Goal: Obtain resource: Download file/media

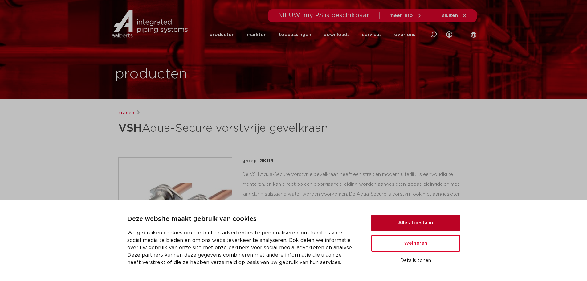
click at [416, 228] on button "Alles toestaan" at bounding box center [415, 222] width 89 height 17
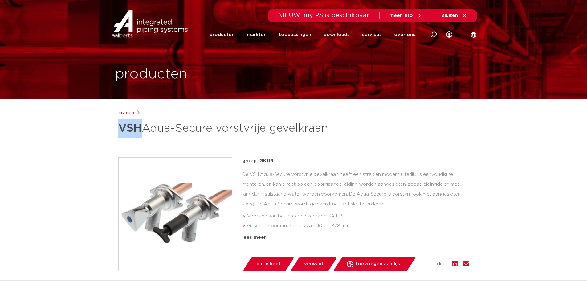
drag, startPoint x: 115, startPoint y: 127, endPoint x: 142, endPoint y: 129, distance: 26.9
click at [142, 129] on div "kranen VSH Aqua-Secure vorstvrije gevelkraan groep: GK116 Voorzien van beluchte…" at bounding box center [293, 237] width 360 height 256
copy strong "VSH"
click at [157, 128] on h1 "VSH Aqua-Secure vorstvrije gevelkraan" at bounding box center [233, 128] width 231 height 18
drag, startPoint x: 147, startPoint y: 130, endPoint x: 215, endPoint y: 131, distance: 67.5
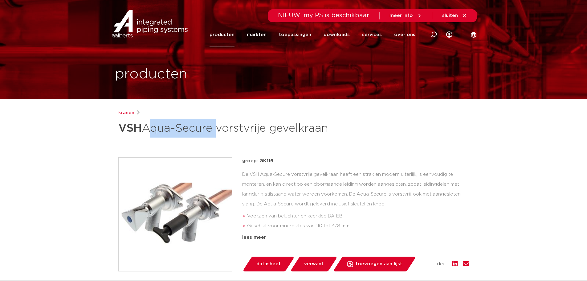
click at [215, 131] on h1 "VSH Aqua-Secure vorstvrije gevelkraan" at bounding box center [233, 128] width 231 height 18
copy h1 "Aqua-Secure"
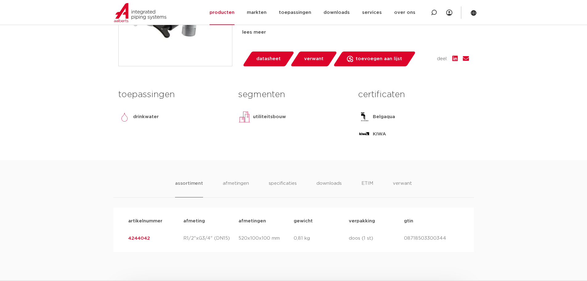
scroll to position [216, 0]
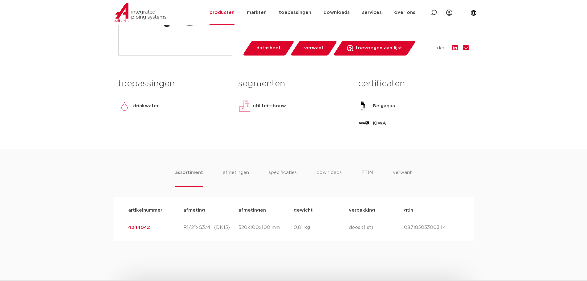
click at [135, 228] on link "4244042" at bounding box center [139, 227] width 22 height 5
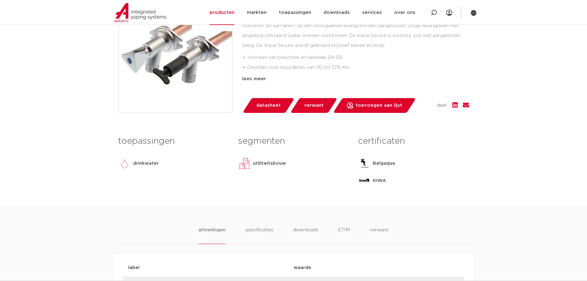
scroll to position [50, 0]
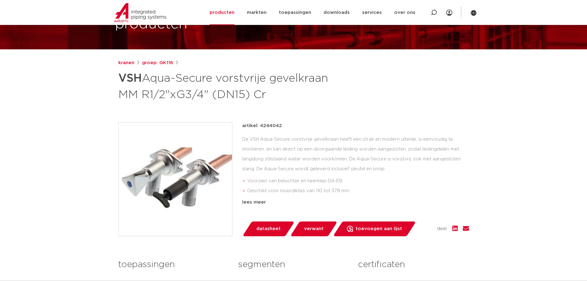
click at [272, 228] on span "datasheet" at bounding box center [268, 229] width 24 height 10
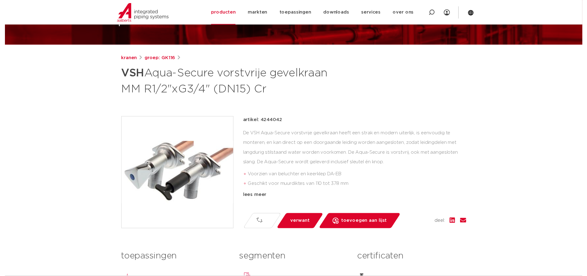
scroll to position [81, 0]
